Goal: Book appointment/travel/reservation

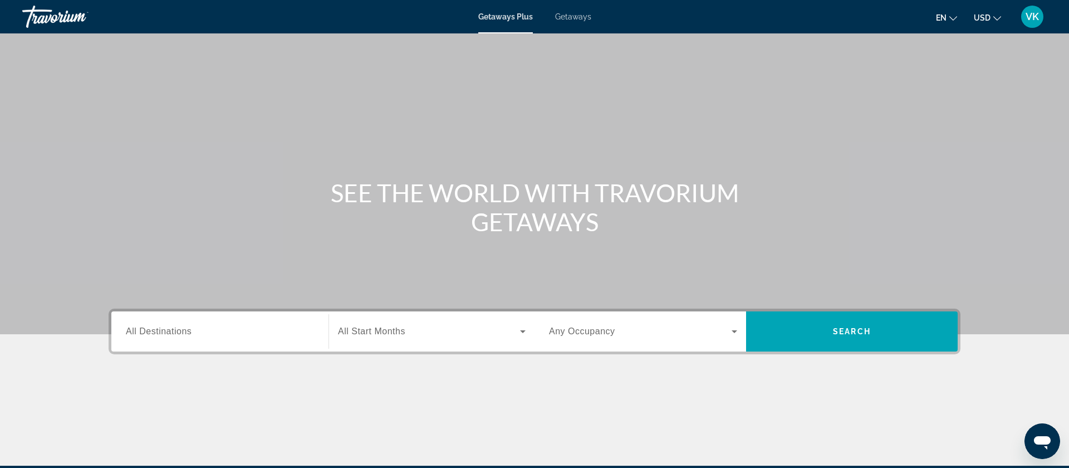
click at [571, 14] on span "Getaways" at bounding box center [573, 16] width 36 height 9
click at [158, 330] on span "All Destinations" at bounding box center [159, 330] width 66 height 9
click at [158, 330] on input "Destination All Destinations" at bounding box center [220, 331] width 188 height 13
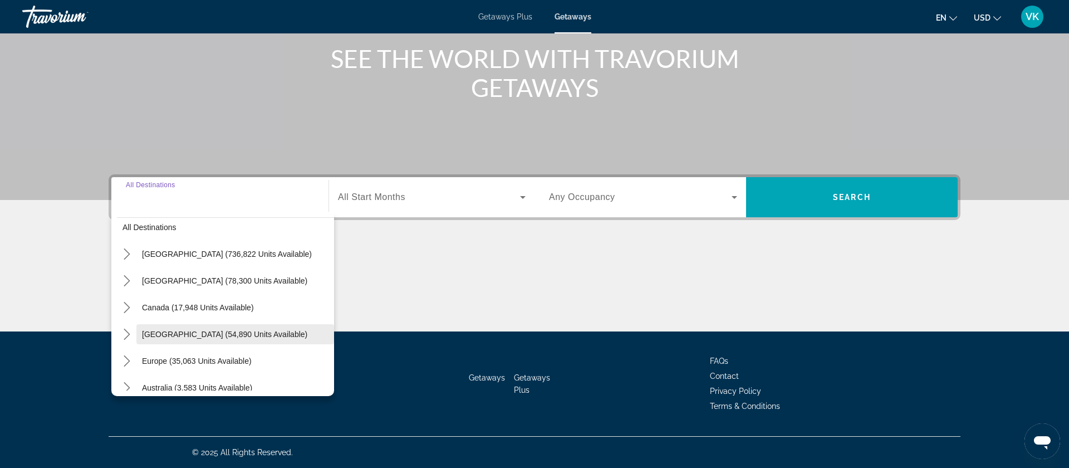
scroll to position [14, 0]
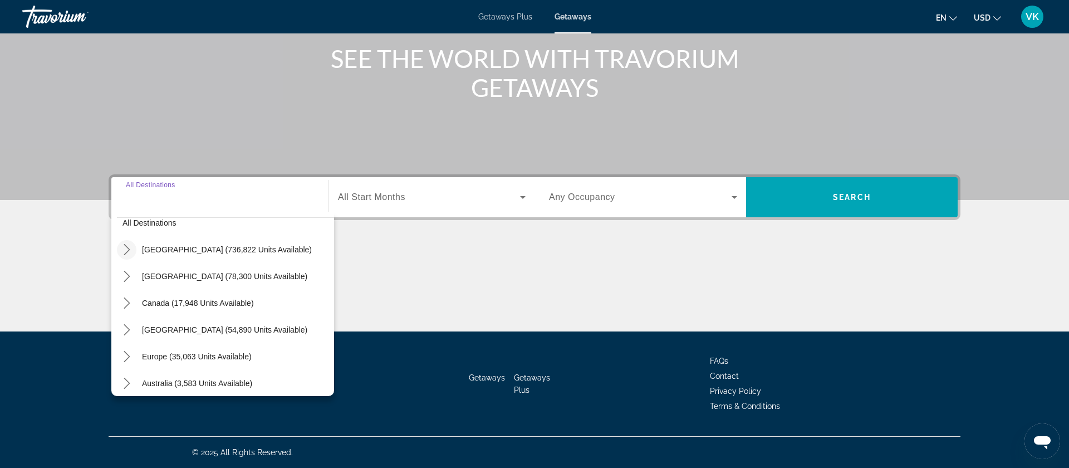
click at [129, 249] on icon "Toggle United States (736,822 units available) submenu" at bounding box center [127, 249] width 6 height 11
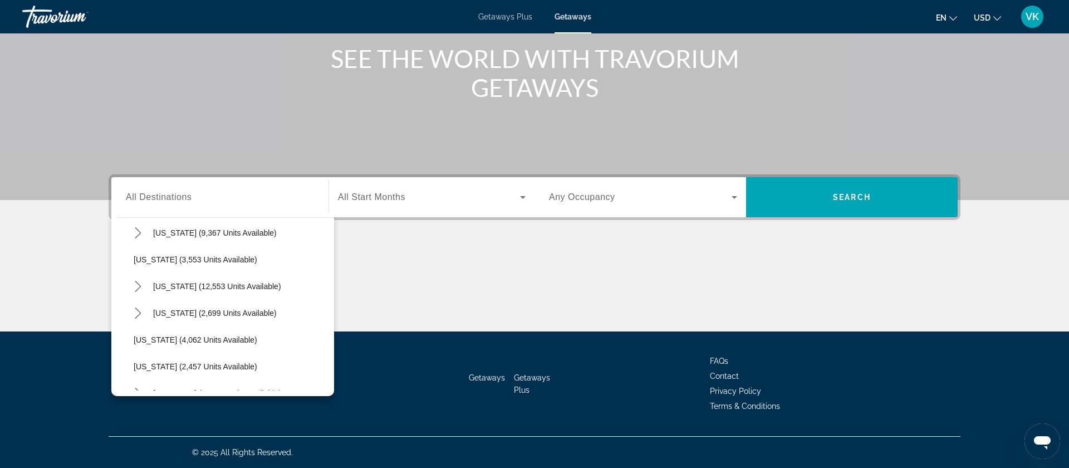
scroll to position [617, 0]
click at [137, 285] on icon "Toggle Nevada (12,553 units available) submenu" at bounding box center [138, 287] width 6 height 11
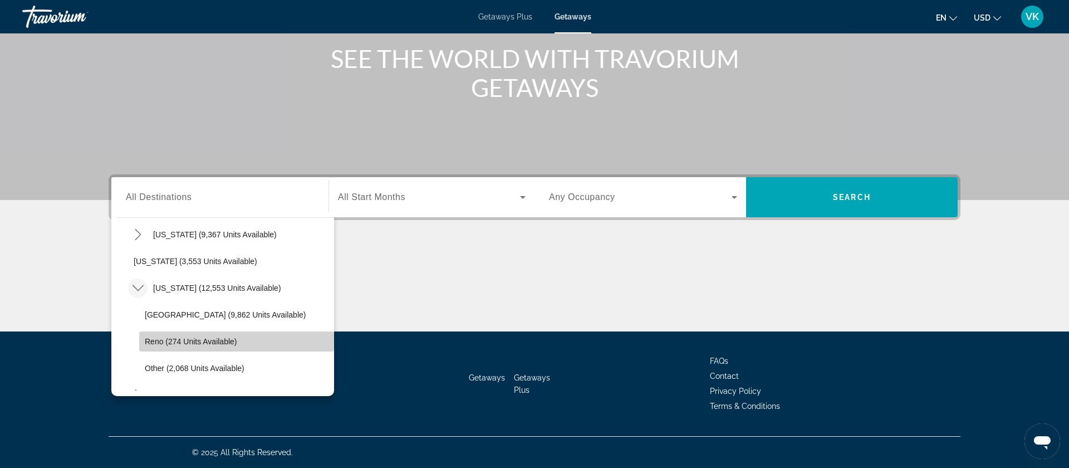
click at [196, 343] on span "Reno (274 units available)" at bounding box center [191, 341] width 92 height 9
type input "**********"
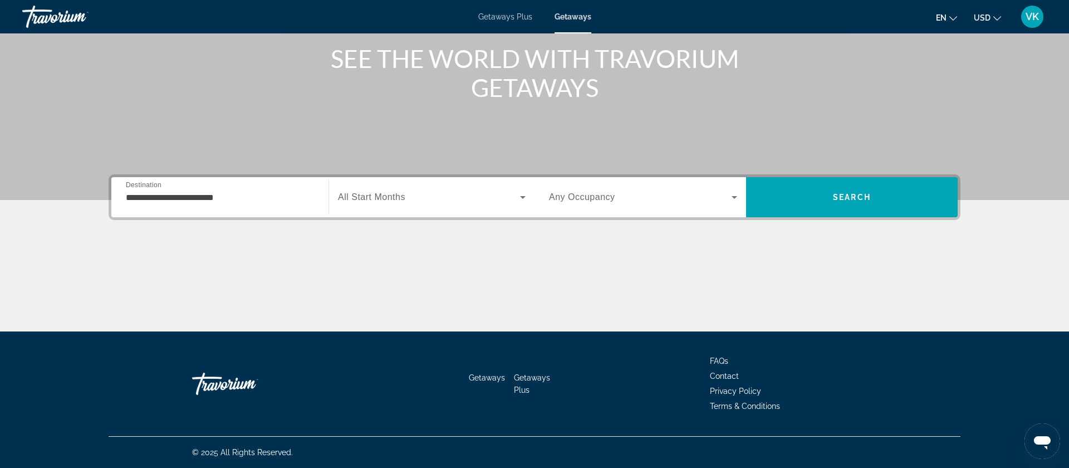
click at [374, 195] on span "All Start Months" at bounding box center [371, 196] width 67 height 9
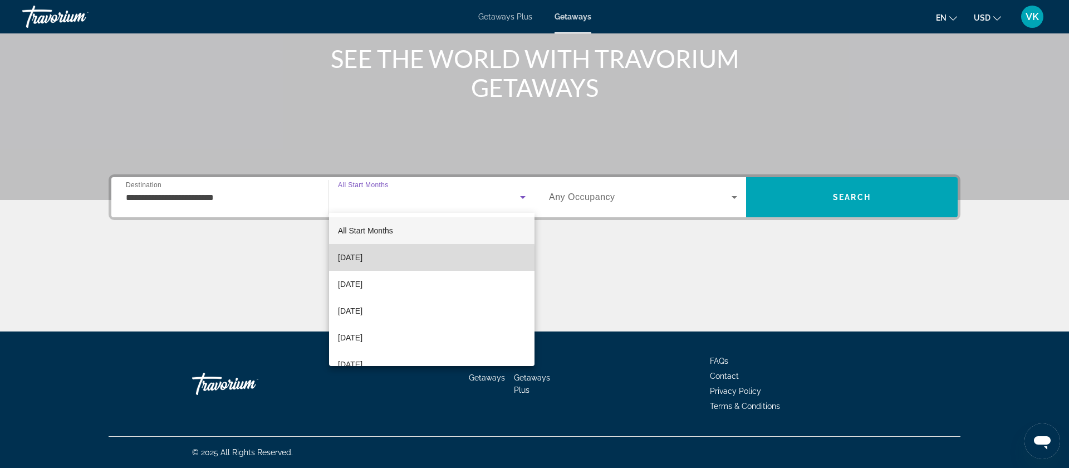
click at [362, 259] on span "[DATE]" at bounding box center [350, 257] width 24 height 13
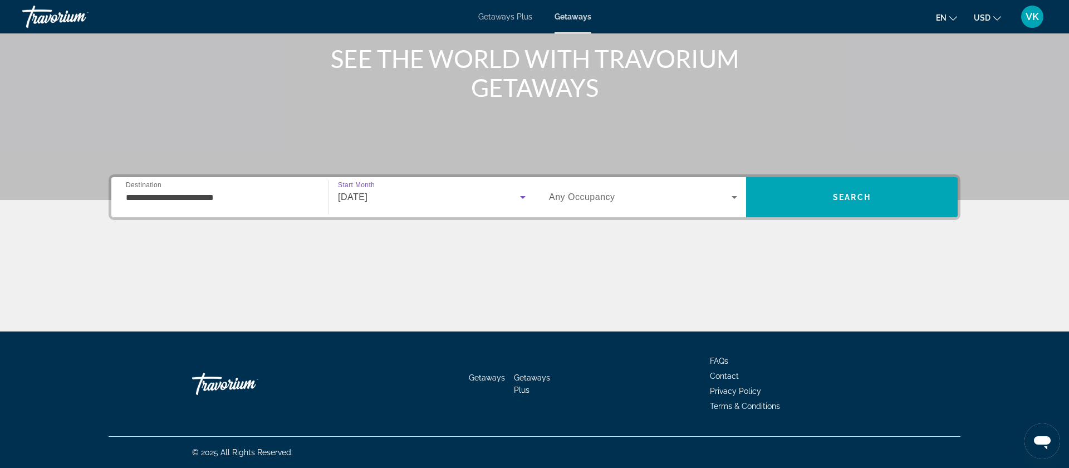
click at [428, 202] on div "[DATE]" at bounding box center [429, 196] width 182 height 13
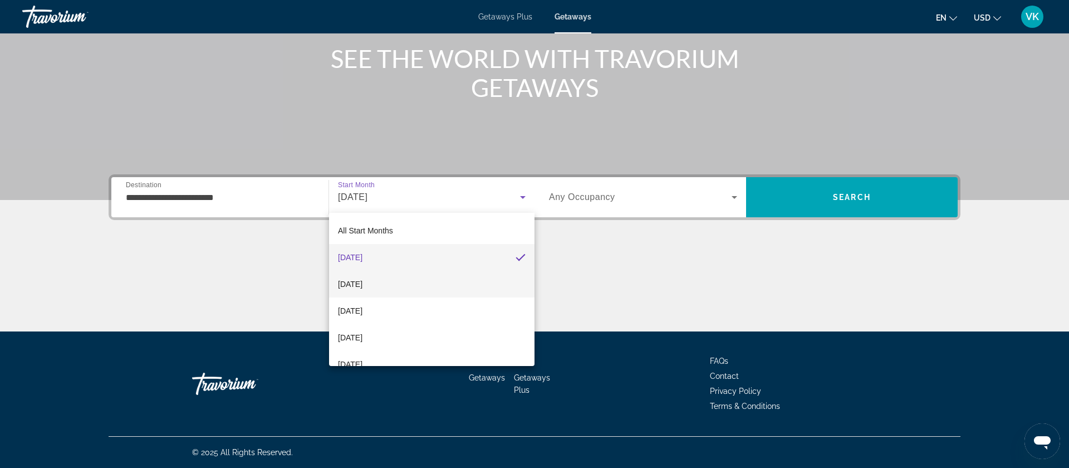
click at [362, 283] on span "[DATE]" at bounding box center [350, 283] width 24 height 13
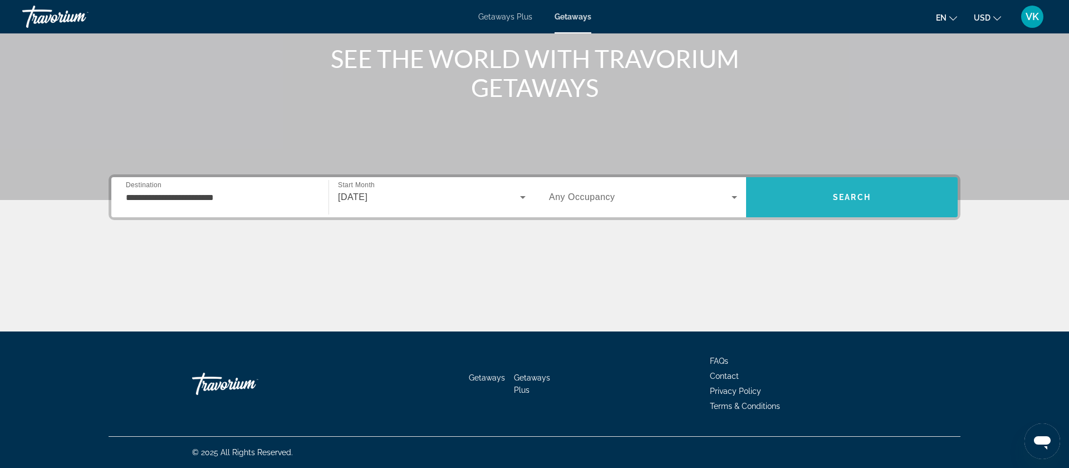
click at [831, 195] on span "Search" at bounding box center [852, 197] width 212 height 27
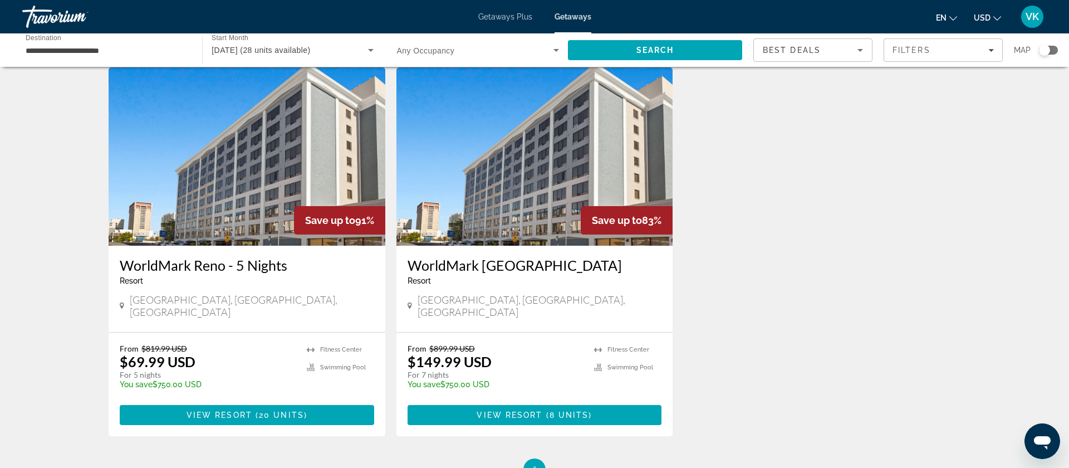
scroll to position [50, 0]
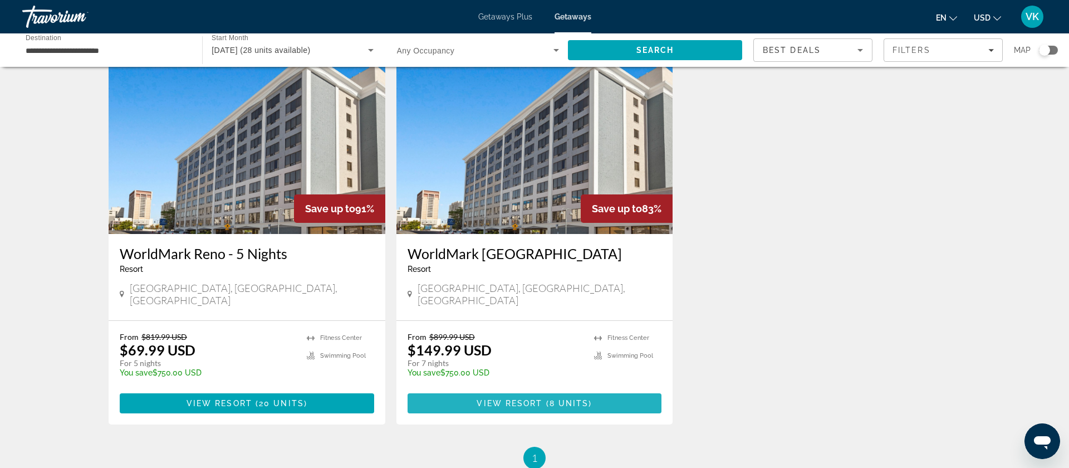
click at [529, 399] on span "View Resort" at bounding box center [510, 403] width 66 height 9
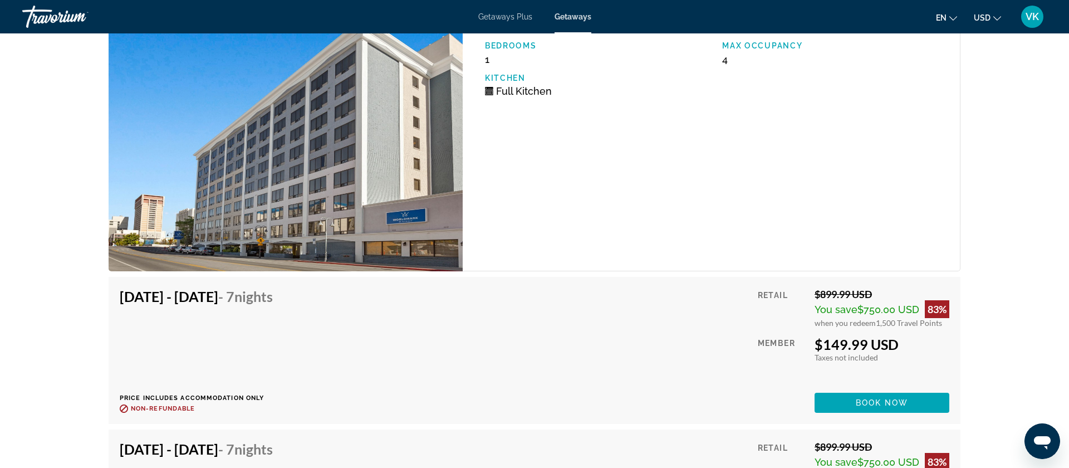
scroll to position [2190, 0]
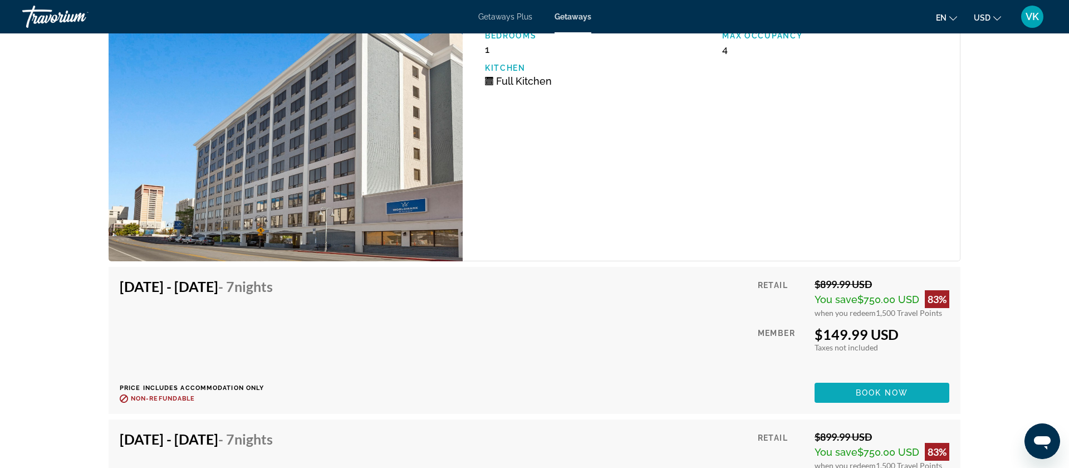
click at [875, 400] on span "Main content" at bounding box center [882, 392] width 135 height 27
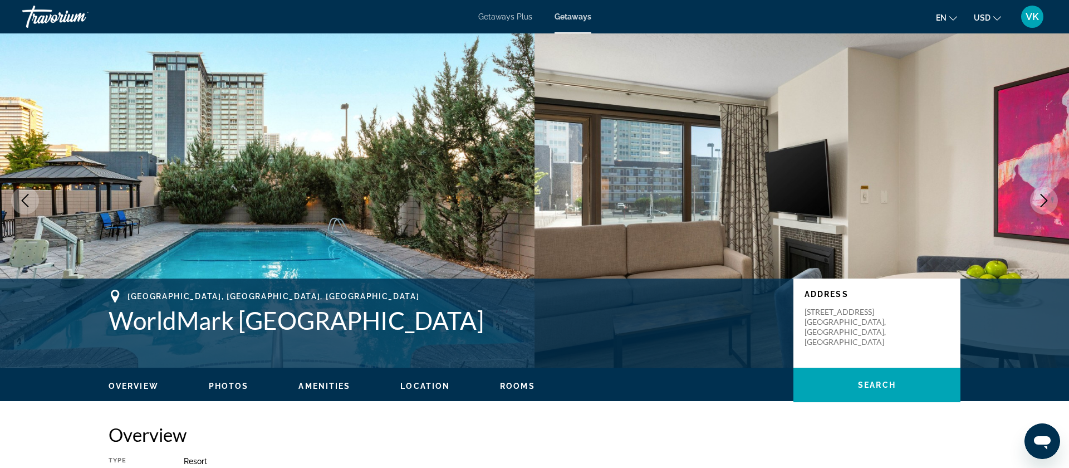
scroll to position [1, 0]
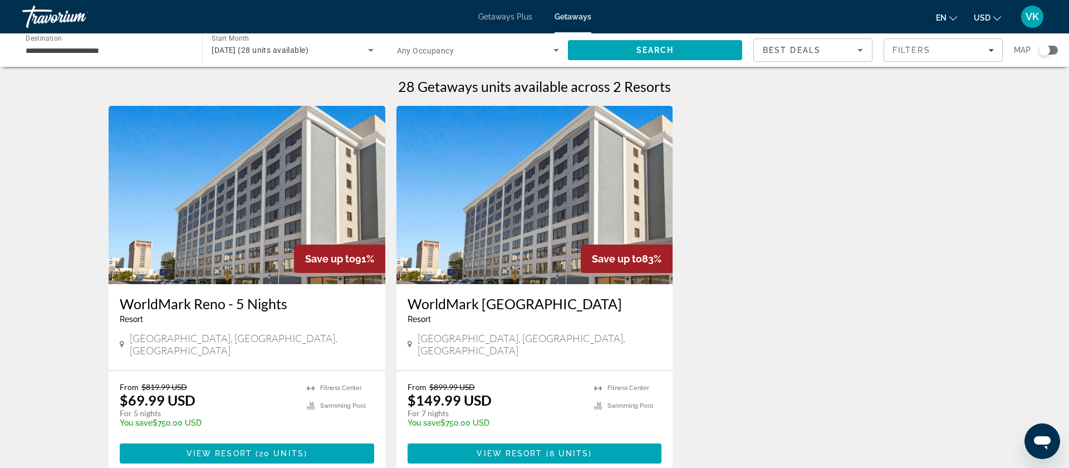
click at [256, 50] on span "[DATE] (28 units available)" at bounding box center [260, 50] width 97 height 9
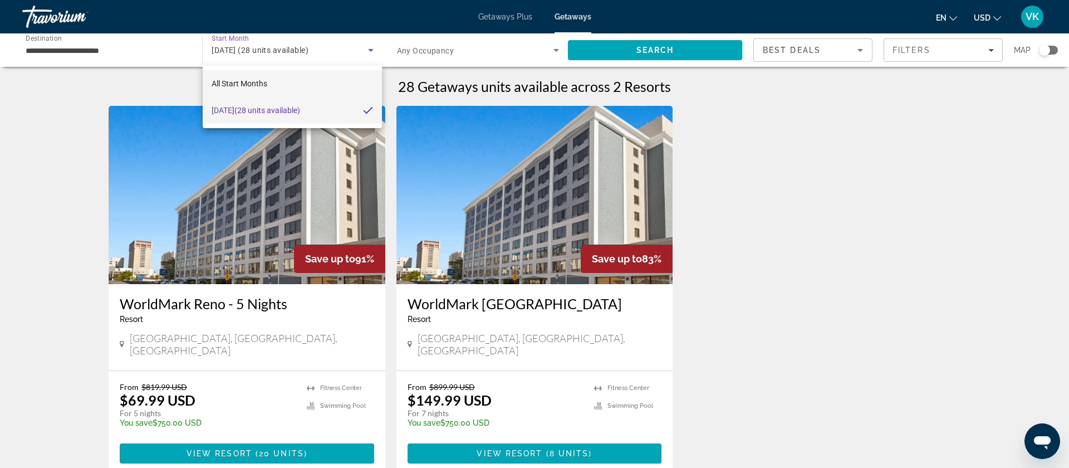
click at [254, 82] on span "All Start Months" at bounding box center [240, 83] width 56 height 9
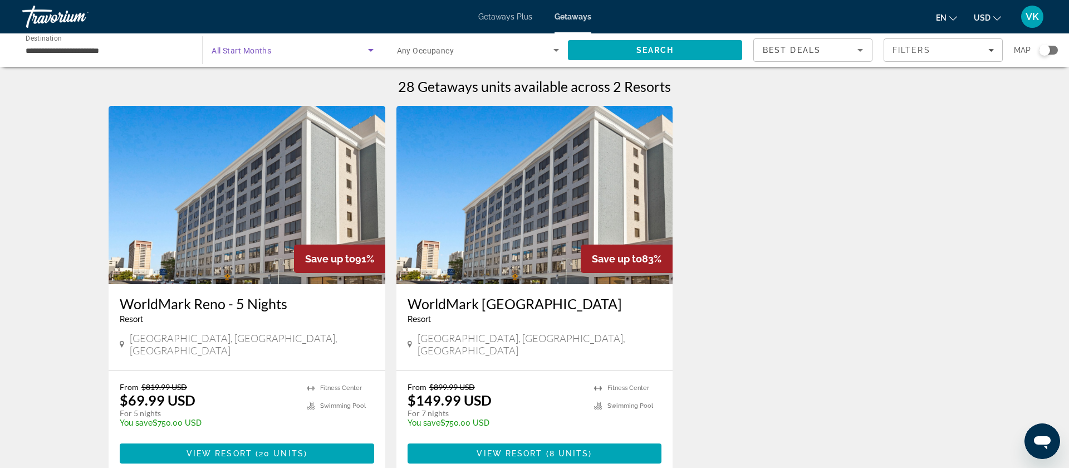
click at [369, 50] on icon "Search widget" at bounding box center [371, 50] width 6 height 3
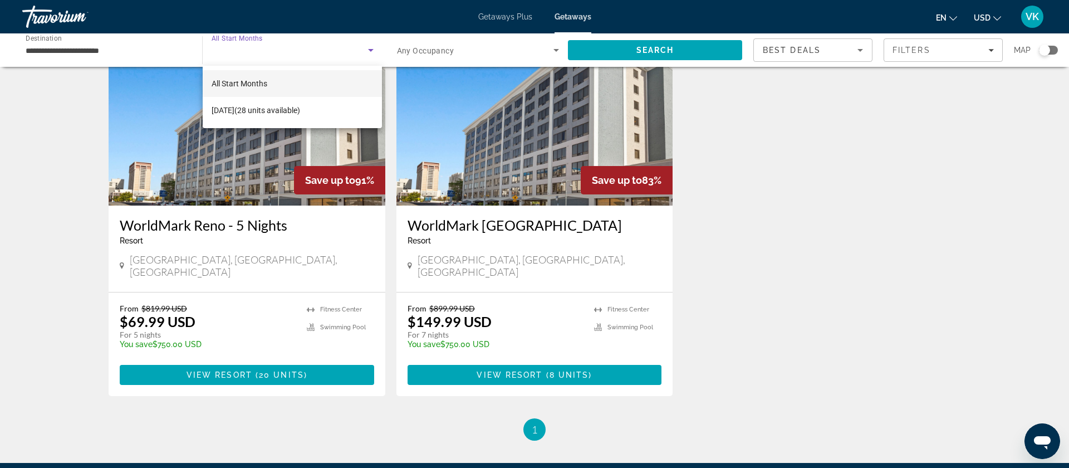
scroll to position [77, 0]
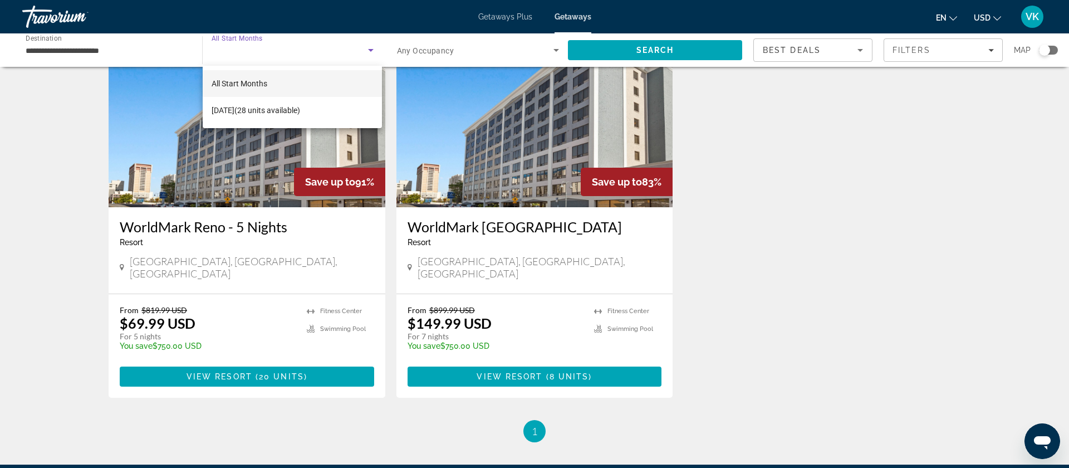
click at [268, 42] on div at bounding box center [534, 234] width 1069 height 468
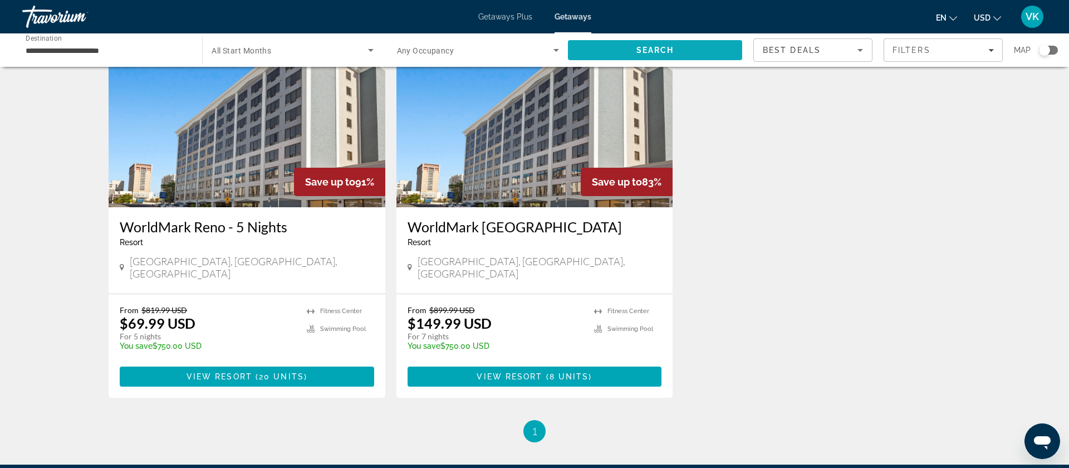
click at [665, 48] on span "Search" at bounding box center [655, 50] width 38 height 9
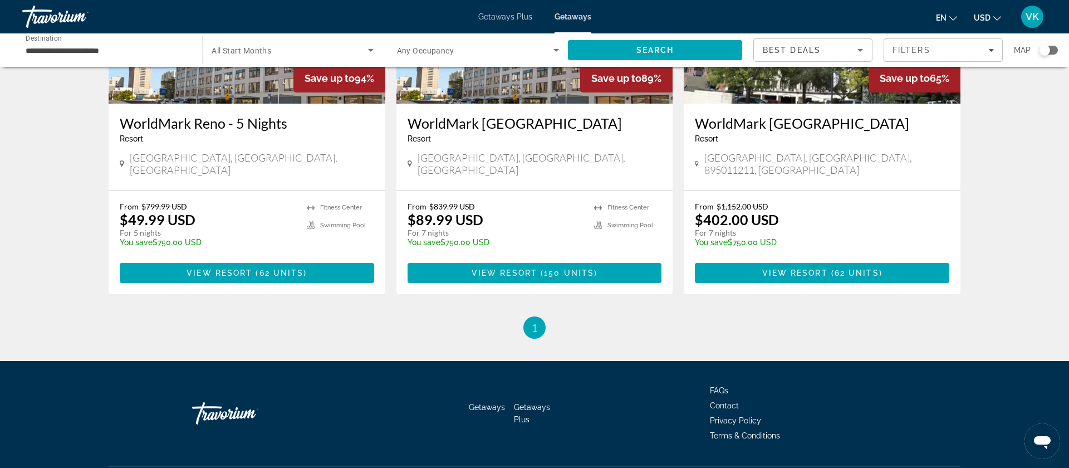
scroll to position [187, 0]
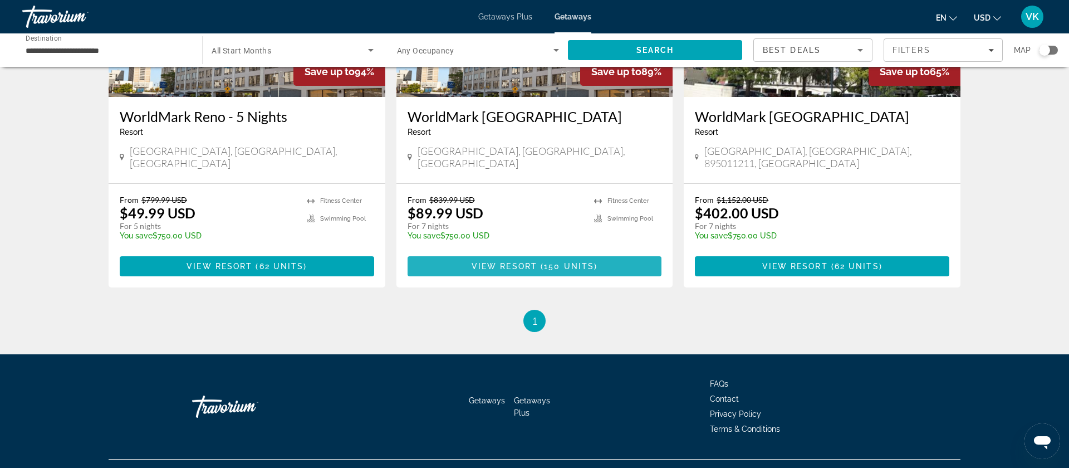
click at [534, 262] on span "View Resort" at bounding box center [505, 266] width 66 height 9
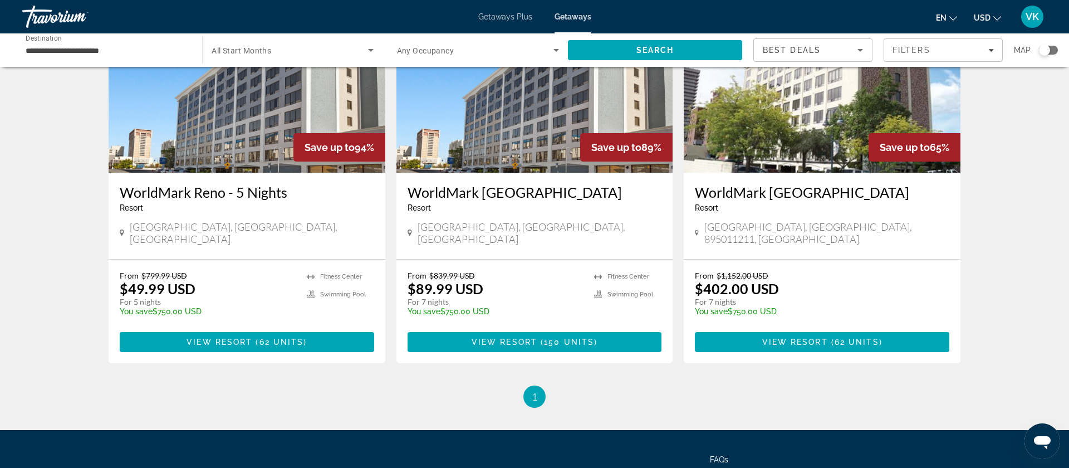
scroll to position [173, 0]
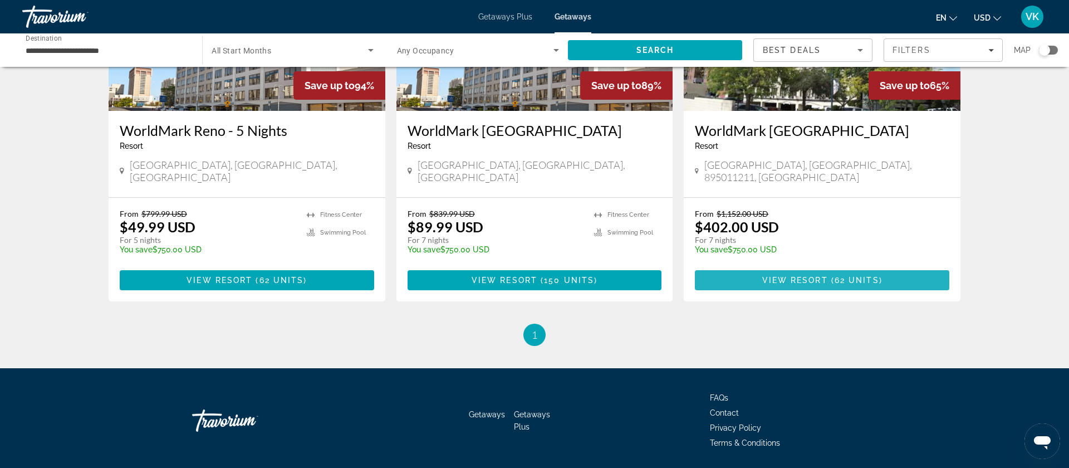
click at [807, 276] on span "View Resort" at bounding box center [795, 280] width 66 height 9
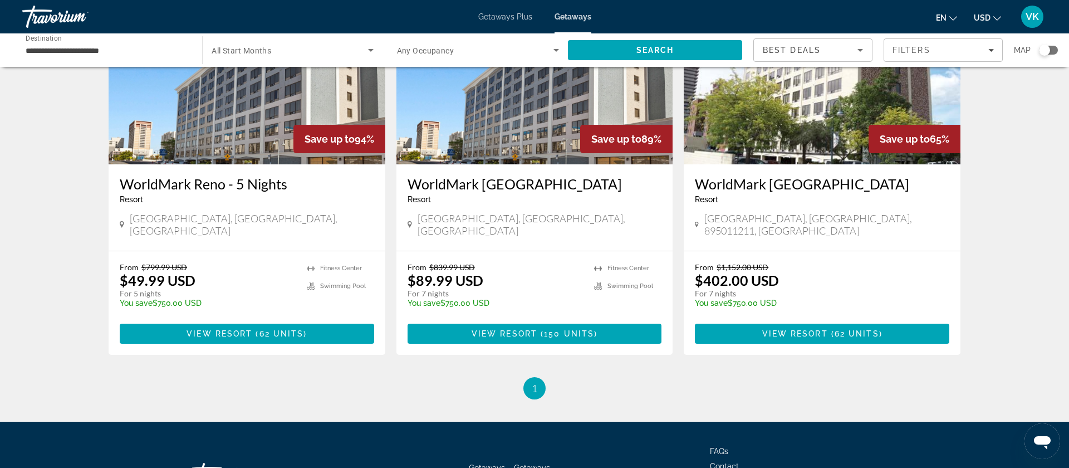
scroll to position [119, 0]
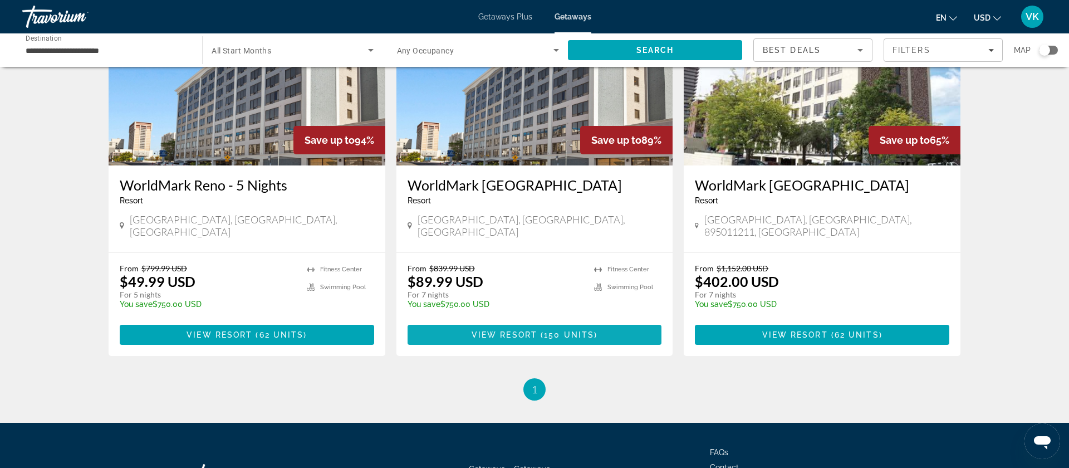
click at [524, 330] on span "View Resort" at bounding box center [505, 334] width 66 height 9
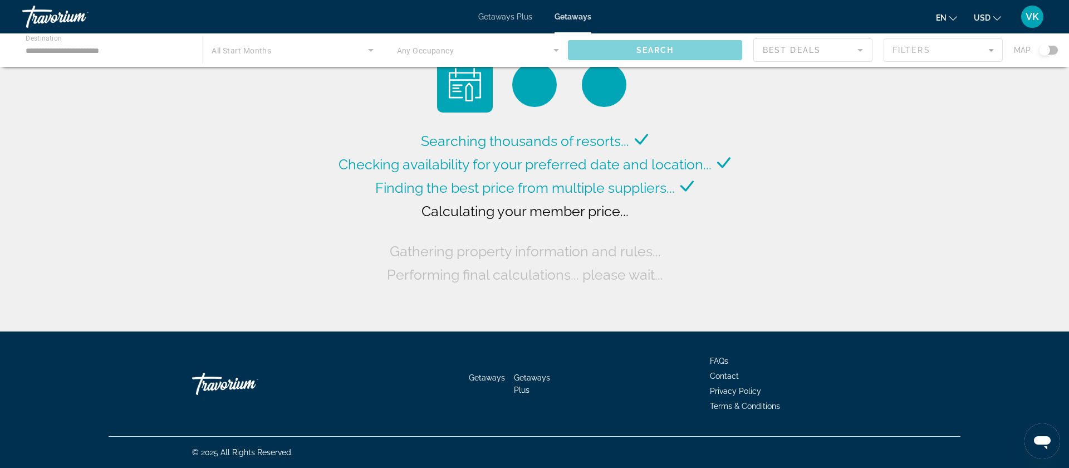
click at [506, 17] on span "Getaways Plus" at bounding box center [505, 16] width 54 height 9
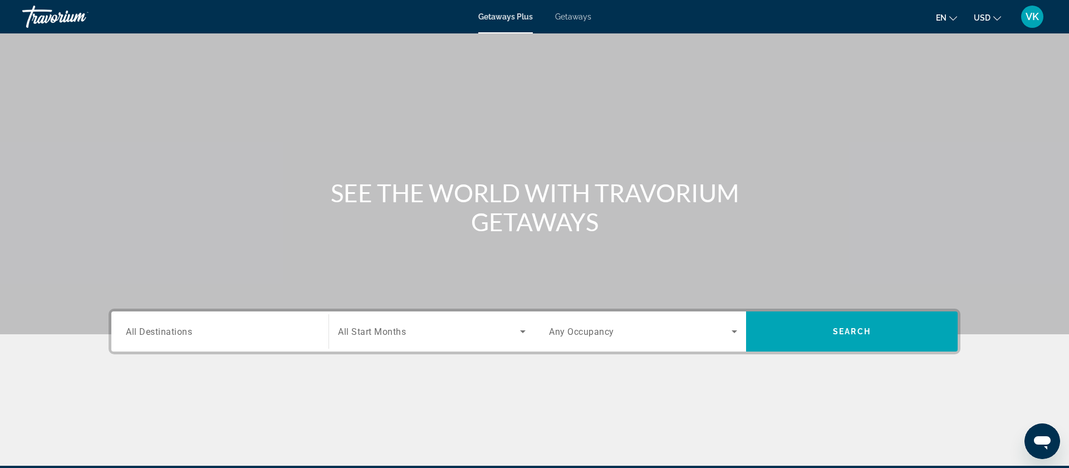
click at [160, 336] on input "Destination All Destinations" at bounding box center [220, 331] width 188 height 13
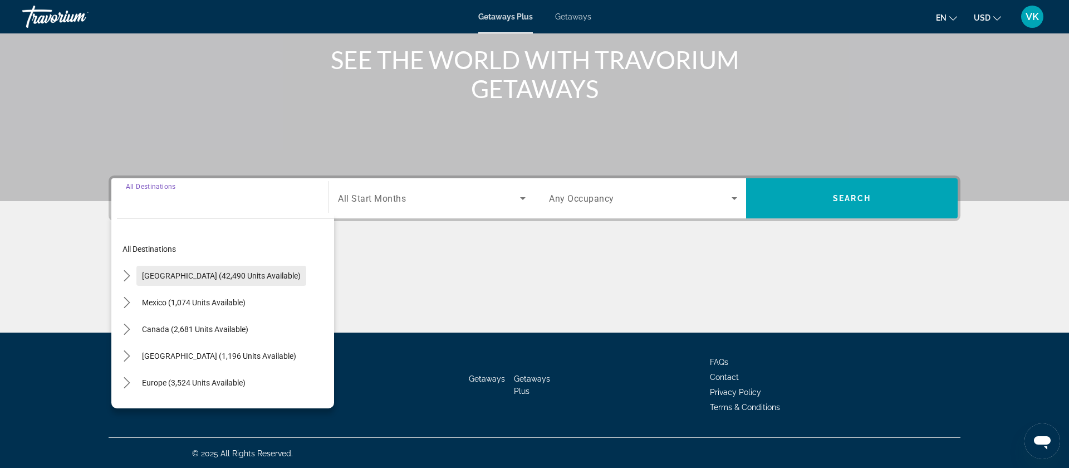
scroll to position [134, 0]
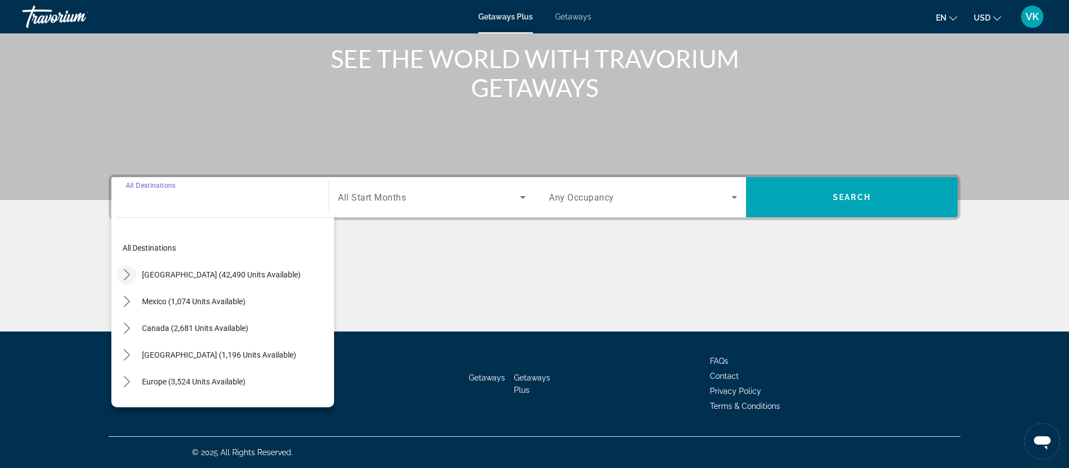
click at [127, 277] on icon "Toggle United States (42,490 units available) submenu" at bounding box center [126, 274] width 11 height 11
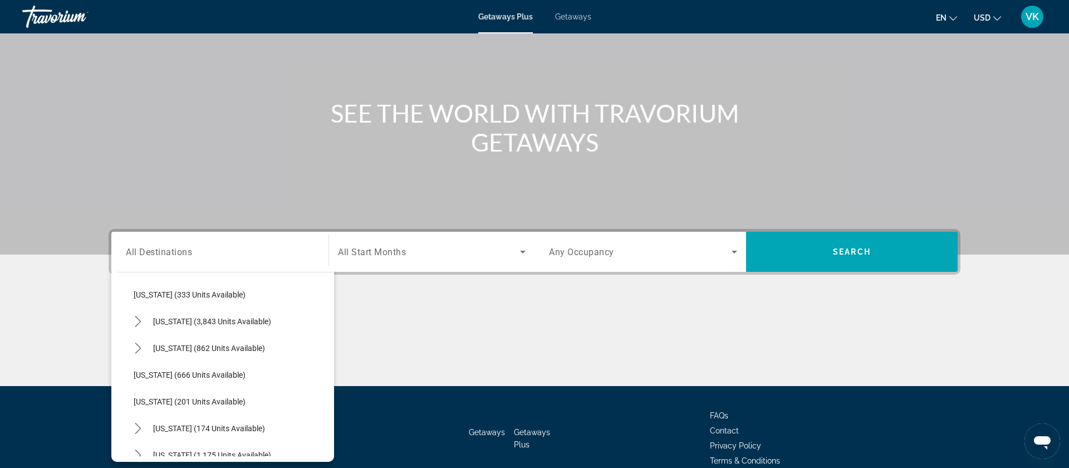
scroll to position [619, 0]
click at [136, 321] on icon "Toggle Nevada (3,843 units available) submenu" at bounding box center [138, 324] width 11 height 11
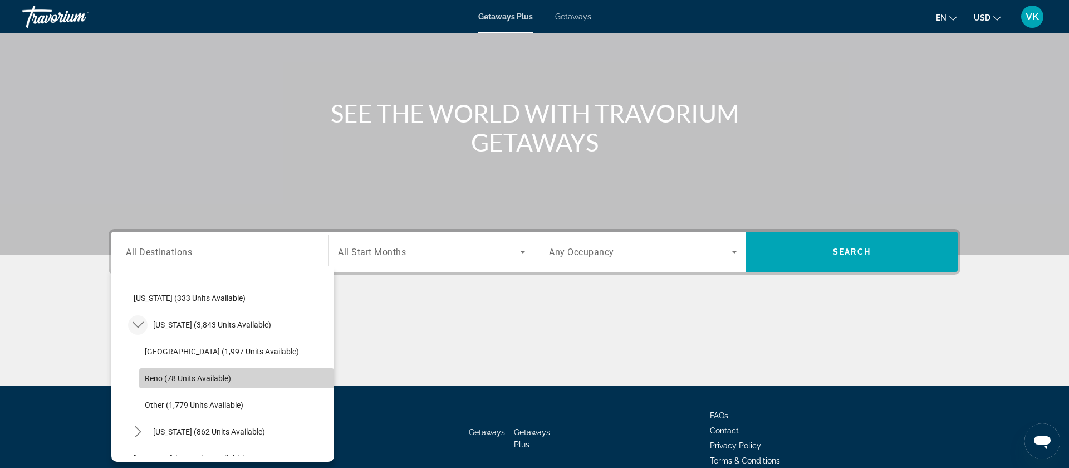
click at [170, 381] on span "Reno (78 units available)" at bounding box center [188, 378] width 86 height 9
type input "**********"
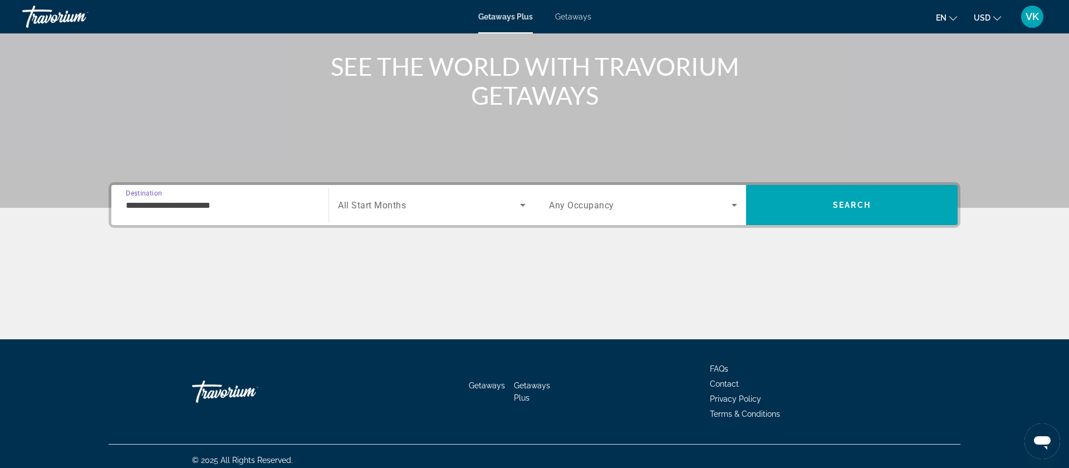
scroll to position [134, 0]
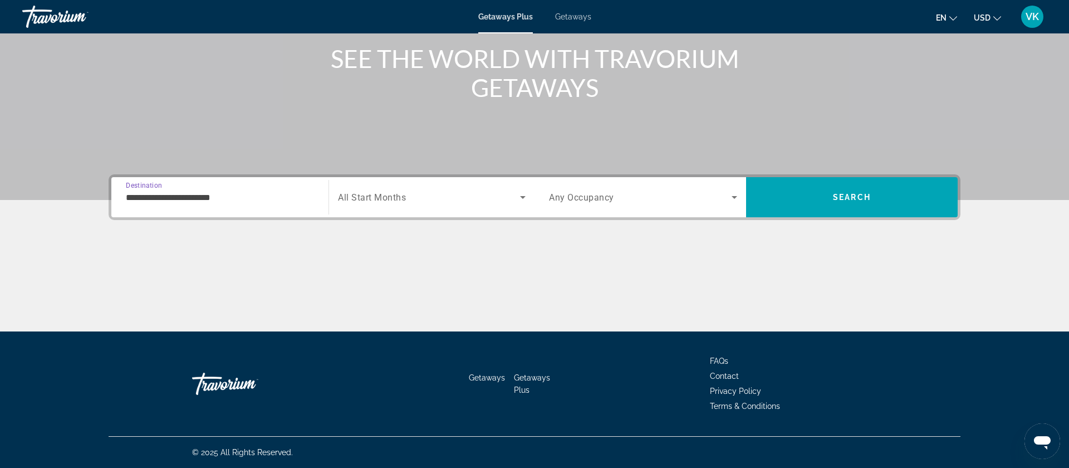
click at [374, 198] on span "All Start Months" at bounding box center [372, 197] width 68 height 11
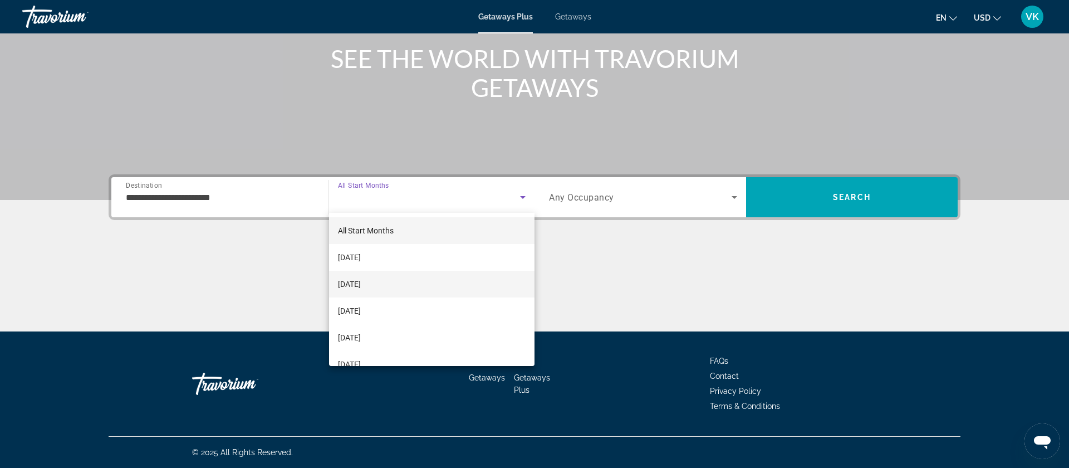
click at [360, 283] on span "[DATE]" at bounding box center [349, 283] width 23 height 13
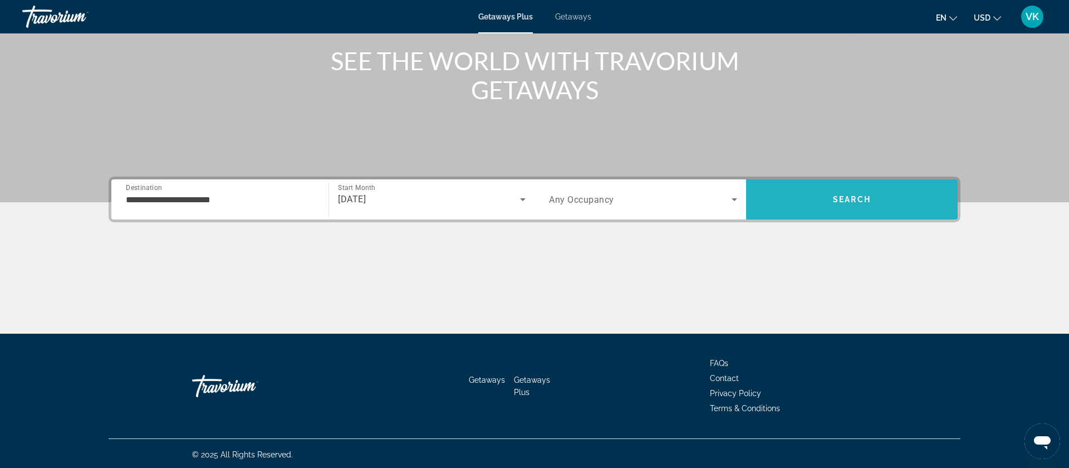
scroll to position [0, 0]
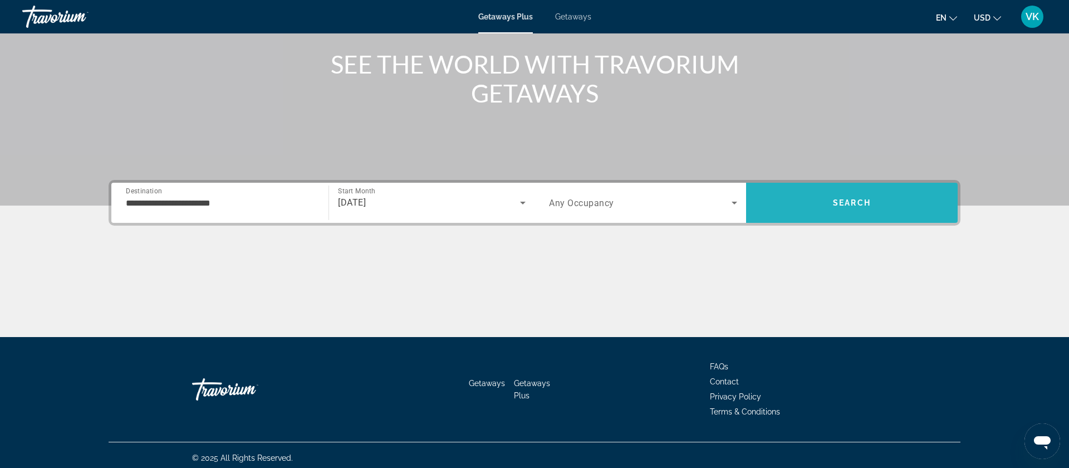
click at [833, 209] on span "Search" at bounding box center [852, 202] width 212 height 27
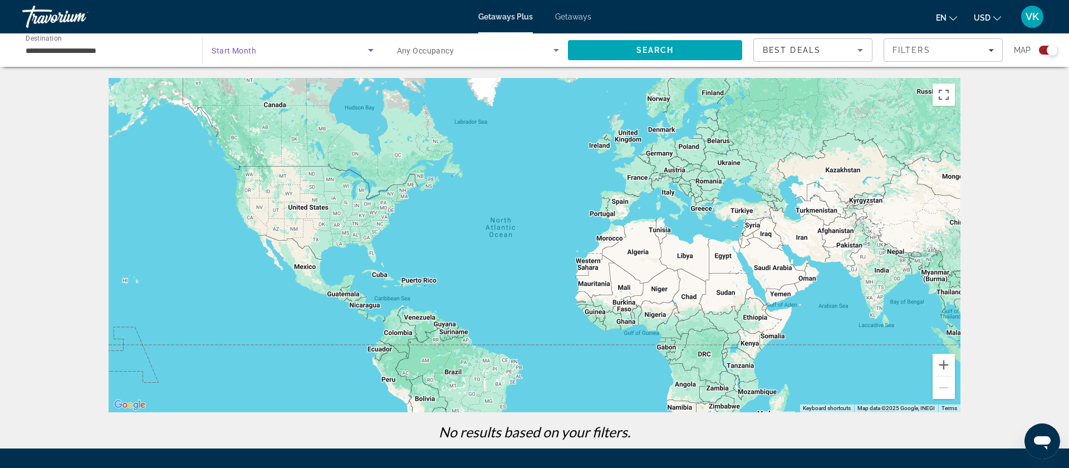
click at [370, 50] on icon "Search widget" at bounding box center [371, 50] width 6 height 3
click at [236, 83] on span "All Start Months" at bounding box center [240, 83] width 56 height 9
click at [658, 50] on span "Search" at bounding box center [655, 50] width 38 height 9
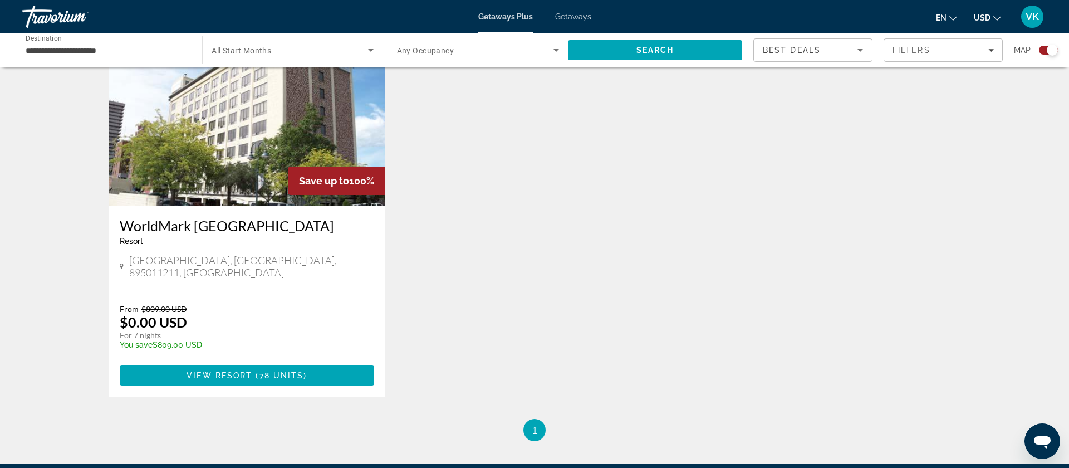
scroll to position [425, 0]
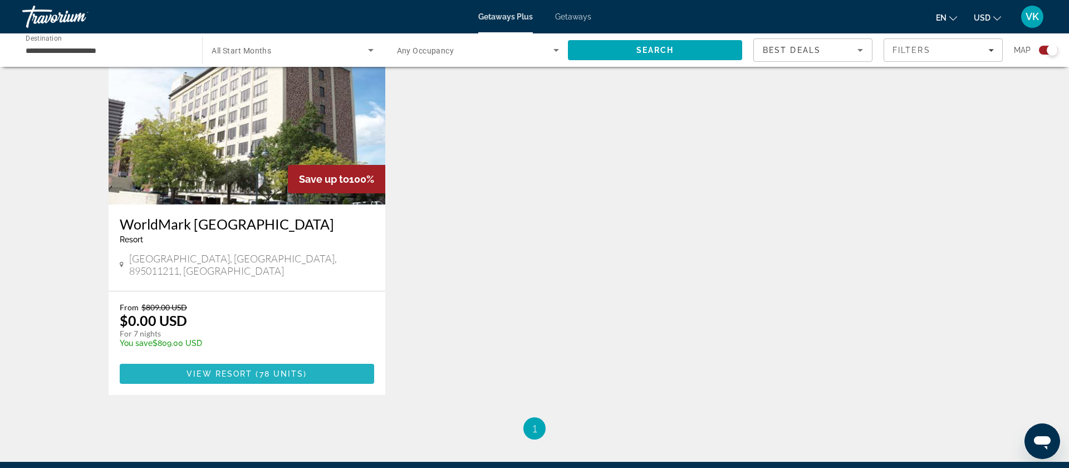
click at [234, 369] on span "View Resort" at bounding box center [220, 373] width 66 height 9
